Goal: Find specific page/section: Find specific page/section

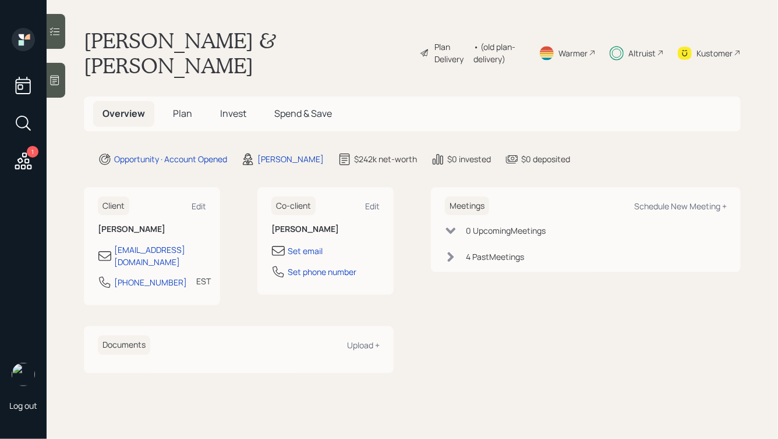
click at [642, 47] on div "Altruist" at bounding box center [641, 53] width 27 height 12
